Goal: Navigation & Orientation: Understand site structure

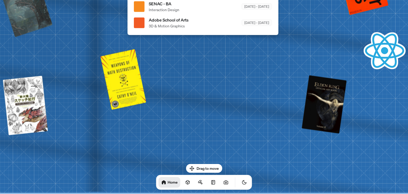
drag, startPoint x: 209, startPoint y: 168, endPoint x: 206, endPoint y: 142, distance: 26.4
click at [217, 0] on body "[PERSON_NAME] [PERSON_NAME] Design Engineer Welcome to my space on the internet…" at bounding box center [204, 0] width 408 height 0
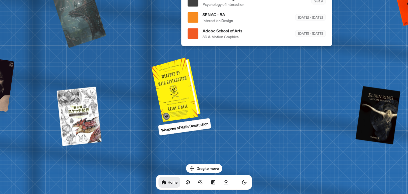
drag, startPoint x: 132, startPoint y: 84, endPoint x: 185, endPoint y: 93, distance: 53.9
click at [185, 93] on div at bounding box center [176, 89] width 45 height 62
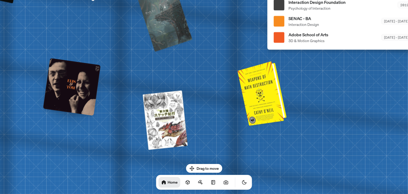
drag, startPoint x: 187, startPoint y: 93, endPoint x: 273, endPoint y: 97, distance: 85.8
click at [273, 97] on div at bounding box center [262, 93] width 45 height 62
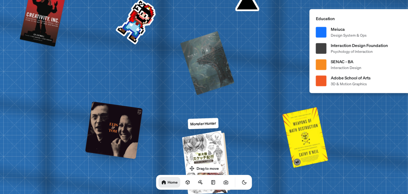
drag, startPoint x: 187, startPoint y: 109, endPoint x: 222, endPoint y: 150, distance: 54.0
click at [222, 150] on div at bounding box center [207, 161] width 44 height 61
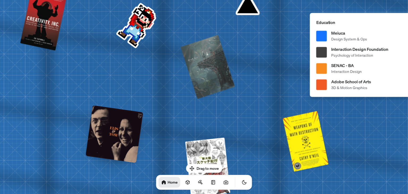
drag, startPoint x: 226, startPoint y: 91, endPoint x: 246, endPoint y: 120, distance: 35.7
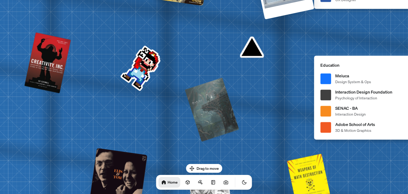
drag, startPoint x: 233, startPoint y: 117, endPoint x: 68, endPoint y: 54, distance: 176.9
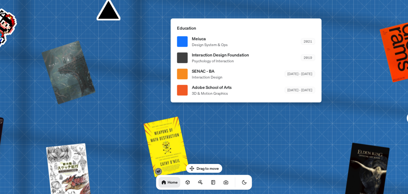
drag, startPoint x: 152, startPoint y: 117, endPoint x: 110, endPoint y: 36, distance: 91.3
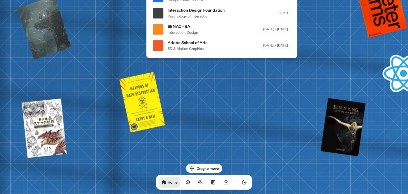
drag, startPoint x: 197, startPoint y: 111, endPoint x: 158, endPoint y: 122, distance: 40.1
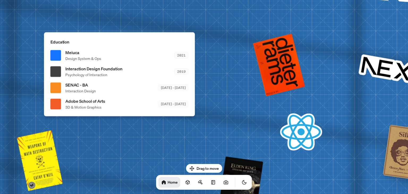
drag, startPoint x: 232, startPoint y: 128, endPoint x: 173, endPoint y: 168, distance: 71.7
click at [176, 0] on body "[PERSON_NAME] [PERSON_NAME] Design Engineer Welcome to my space on the internet…" at bounding box center [204, 0] width 408 height 0
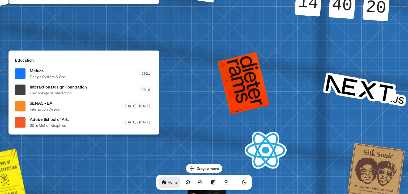
drag, startPoint x: 161, startPoint y: 82, endPoint x: 151, endPoint y: 35, distance: 48.0
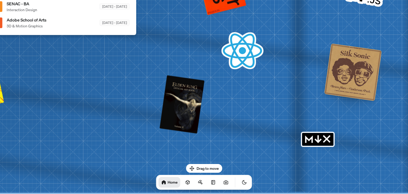
drag, startPoint x: 262, startPoint y: 101, endPoint x: 407, endPoint y: 86, distance: 146.5
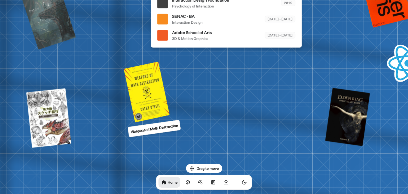
drag, startPoint x: 116, startPoint y: 84, endPoint x: 407, endPoint y: 118, distance: 292.9
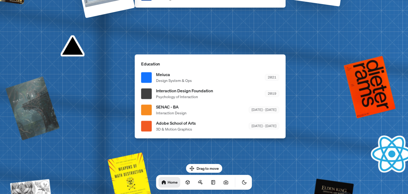
drag, startPoint x: 216, startPoint y: 98, endPoint x: 7, endPoint y: 122, distance: 209.9
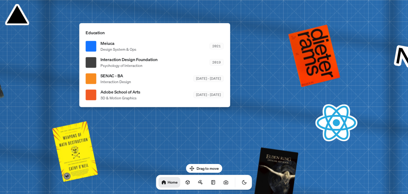
drag, startPoint x: 261, startPoint y: 93, endPoint x: 108, endPoint y: 146, distance: 162.0
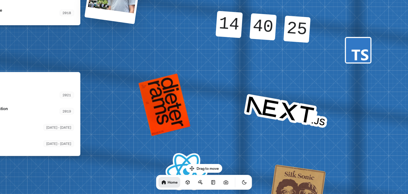
drag, startPoint x: 258, startPoint y: 68, endPoint x: 194, endPoint y: 123, distance: 84.3
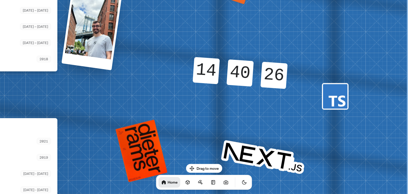
drag, startPoint x: 291, startPoint y: 75, endPoint x: 407, endPoint y: 40, distance: 121.7
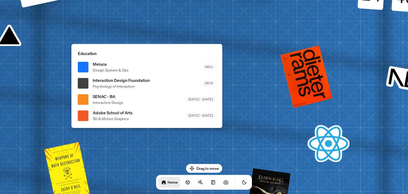
drag, startPoint x: 256, startPoint y: 98, endPoint x: 306, endPoint y: 88, distance: 51.9
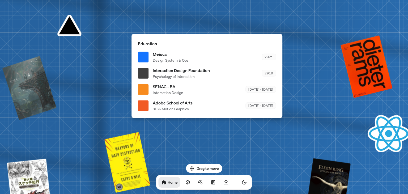
drag, startPoint x: 305, startPoint y: 92, endPoint x: 323, endPoint y: 90, distance: 18.3
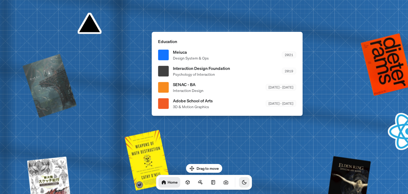
click at [239, 185] on button "Toggle Theme" at bounding box center [244, 182] width 11 height 11
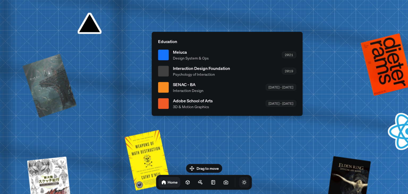
click at [241, 182] on icon "Toggle Theme" at bounding box center [243, 181] width 5 height 5
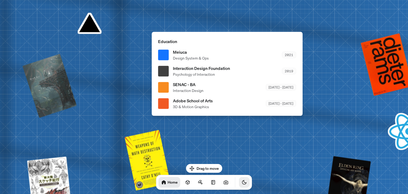
drag, startPoint x: 303, startPoint y: 140, endPoint x: 289, endPoint y: 136, distance: 14.6
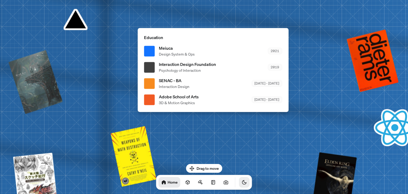
click at [241, 183] on icon "Toggle Theme" at bounding box center [243, 181] width 5 height 5
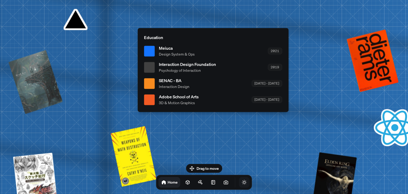
click at [241, 183] on icon "Toggle Theme" at bounding box center [243, 181] width 5 height 5
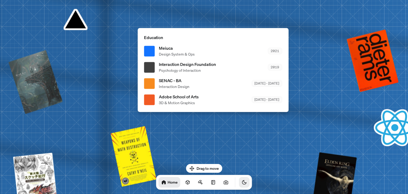
click at [242, 183] on icon "Toggle Theme" at bounding box center [244, 182] width 4 height 4
click at [241, 183] on icon "Toggle Theme" at bounding box center [243, 181] width 5 height 5
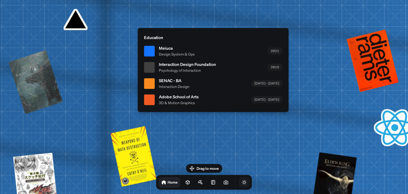
click at [241, 183] on icon "Toggle Theme" at bounding box center [243, 181] width 5 height 5
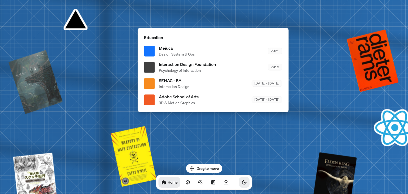
click at [0, 0] on button "Toggle Audio" at bounding box center [0, 0] width 0 height 0
click at [241, 182] on icon "Toggle Theme" at bounding box center [243, 181] width 5 height 5
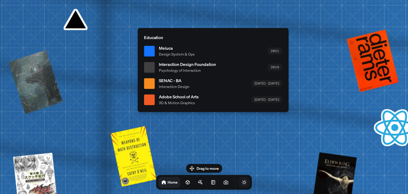
click at [241, 182] on icon "Toggle Theme" at bounding box center [243, 181] width 5 height 5
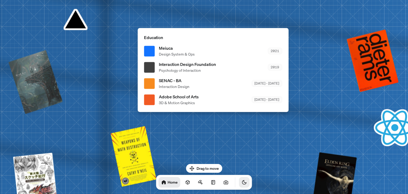
click at [241, 182] on icon "Toggle Theme" at bounding box center [243, 181] width 5 height 5
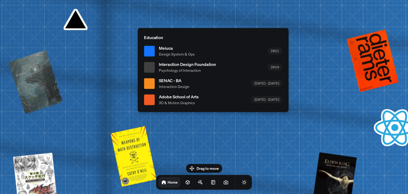
click at [0, 0] on icon "Toggle Audio" at bounding box center [0, 0] width 0 height 0
click at [241, 182] on icon "Toggle Theme" at bounding box center [243, 181] width 5 height 5
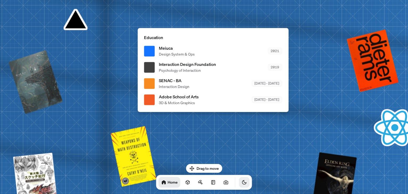
click at [241, 182] on icon "Toggle Theme" at bounding box center [243, 181] width 5 height 5
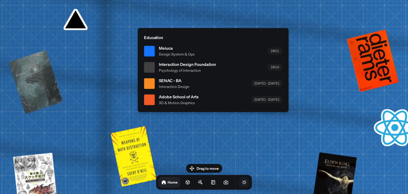
click at [241, 182] on icon "Toggle Theme" at bounding box center [243, 181] width 5 height 5
click at [224, 181] on icon at bounding box center [226, 181] width 4 height 3
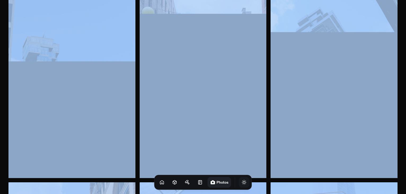
scroll to position [106, 0]
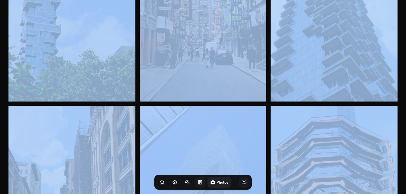
click at [198, 182] on icon at bounding box center [200, 181] width 5 height 5
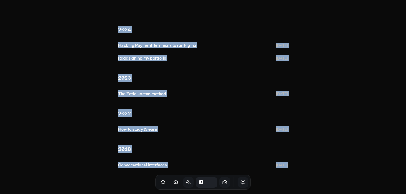
click at [183, 181] on link at bounding box center [188, 182] width 11 height 11
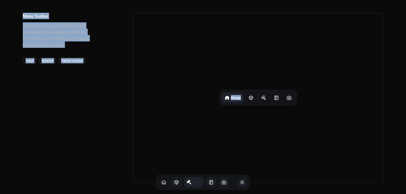
click at [173, 182] on link at bounding box center [176, 182] width 11 height 11
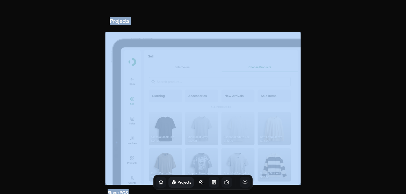
click at [159, 182] on icon at bounding box center [161, 181] width 5 height 5
